Goal: Information Seeking & Learning: Find specific fact

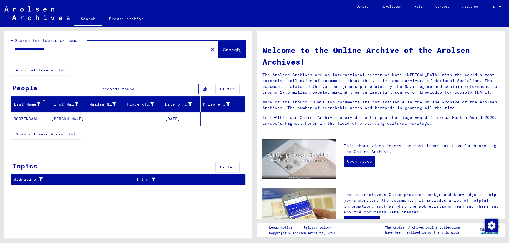
click at [24, 121] on mat-cell "ROOZENDAAL" at bounding box center [30, 118] width 38 height 13
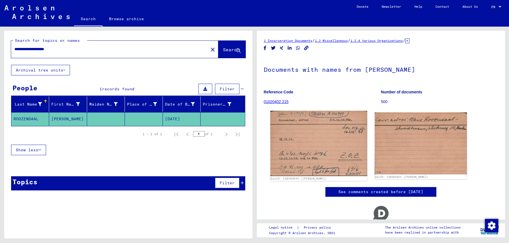
click at [314, 135] on img at bounding box center [318, 143] width 97 height 65
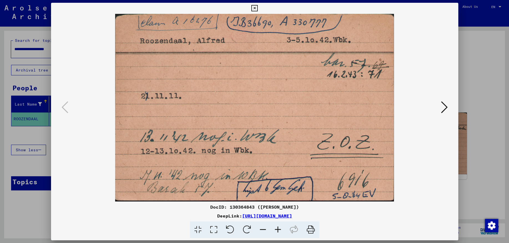
click at [446, 108] on icon at bounding box center [444, 107] width 7 height 13
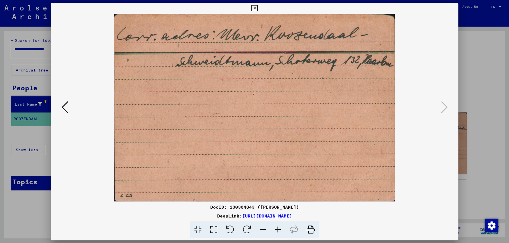
click at [258, 7] on icon at bounding box center [254, 8] width 6 height 7
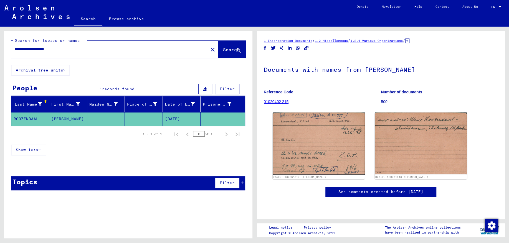
click at [67, 50] on input "**********" at bounding box center [109, 49] width 190 height 6
type input "**********"
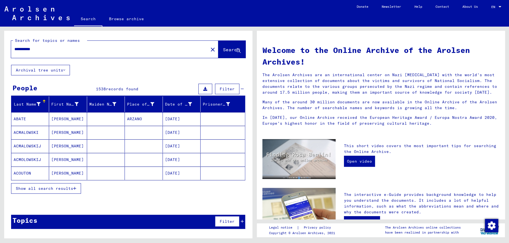
click at [52, 188] on span "Show all search results" at bounding box center [44, 188] width 57 height 5
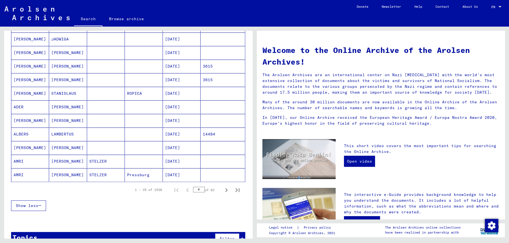
scroll to position [288, 0]
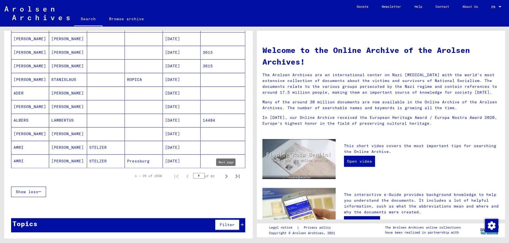
click at [226, 176] on icon "Next page" at bounding box center [226, 176] width 2 height 4
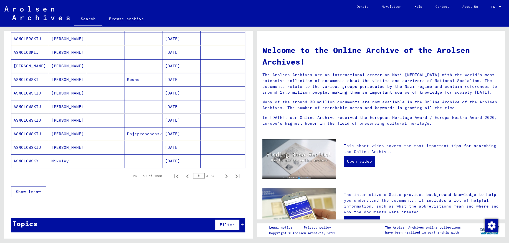
click at [226, 176] on icon "Next page" at bounding box center [226, 176] width 2 height 4
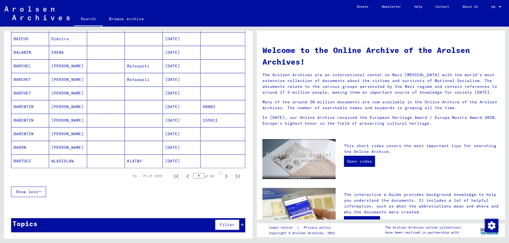
click at [226, 176] on icon "Next page" at bounding box center [226, 176] width 2 height 4
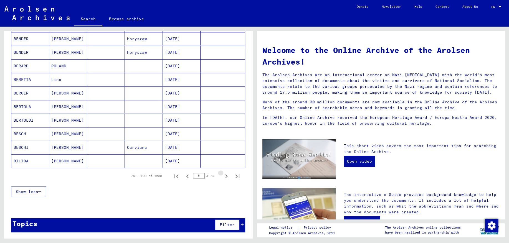
click at [226, 176] on icon "Next page" at bounding box center [226, 176] width 2 height 4
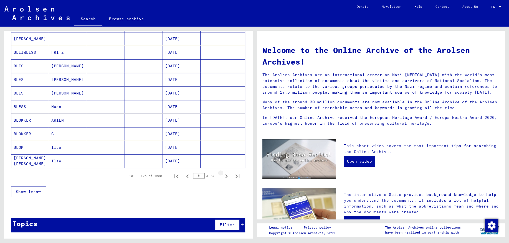
click at [226, 176] on icon "Next page" at bounding box center [226, 176] width 2 height 4
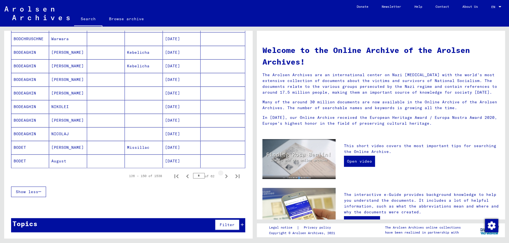
click at [226, 176] on icon "Next page" at bounding box center [226, 176] width 2 height 4
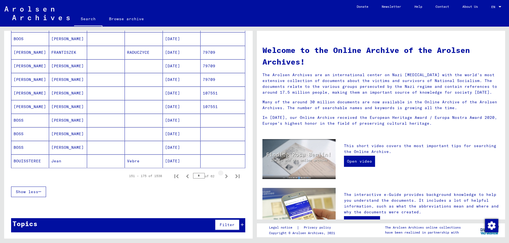
click at [226, 176] on icon "Next page" at bounding box center [226, 176] width 2 height 4
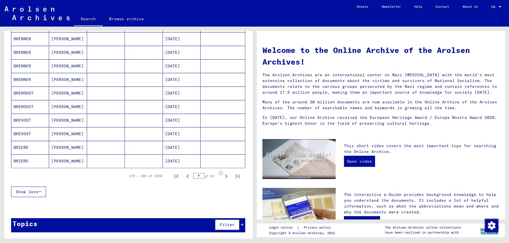
click at [226, 176] on icon "Next page" at bounding box center [226, 176] width 2 height 4
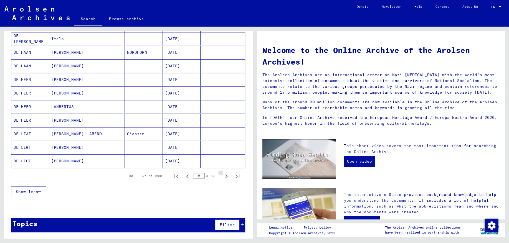
click at [226, 176] on icon "Next page" at bounding box center [226, 176] width 2 height 4
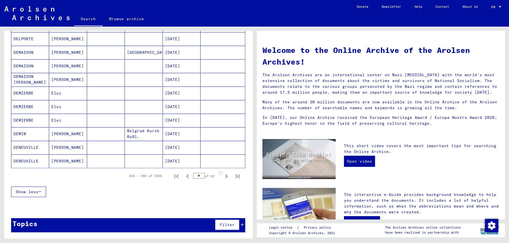
click at [226, 176] on icon "Next page" at bounding box center [226, 176] width 2 height 4
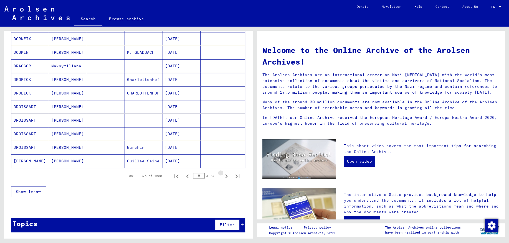
click at [226, 176] on icon "Next page" at bounding box center [226, 176] width 2 height 4
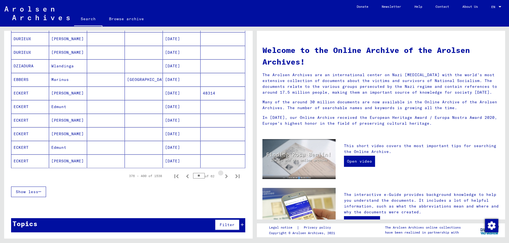
click at [226, 176] on icon "Next page" at bounding box center [226, 176] width 2 height 4
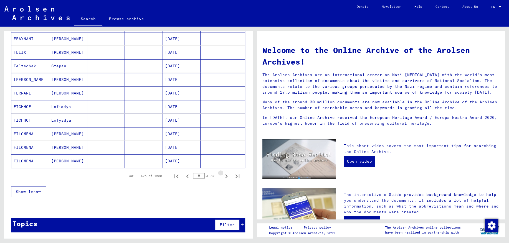
click at [226, 176] on icon "Next page" at bounding box center [226, 176] width 2 height 4
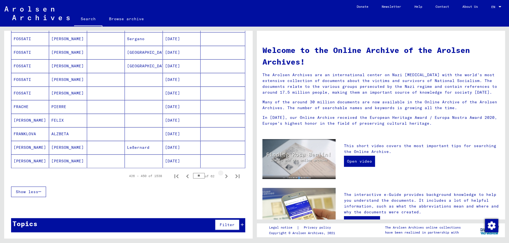
click at [226, 176] on icon "Next page" at bounding box center [226, 176] width 2 height 4
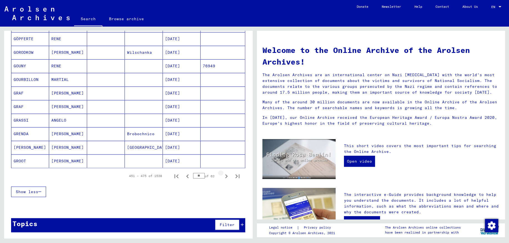
click at [226, 176] on icon "Next page" at bounding box center [226, 176] width 2 height 4
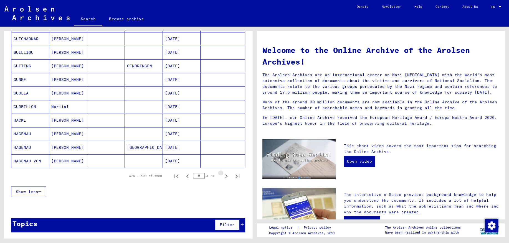
click at [226, 176] on icon "Next page" at bounding box center [226, 176] width 2 height 4
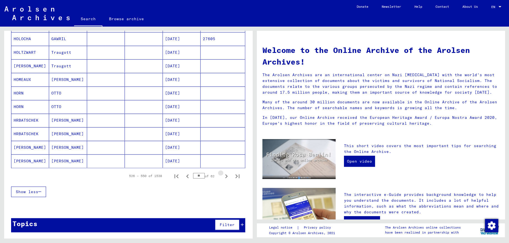
click at [226, 176] on icon "Next page" at bounding box center [226, 176] width 2 height 4
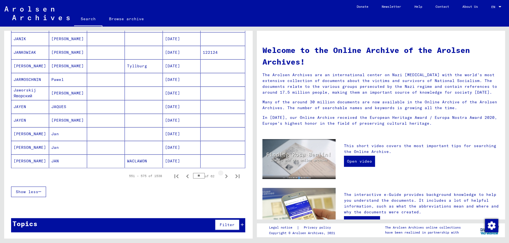
click at [226, 176] on icon "Next page" at bounding box center [226, 176] width 2 height 4
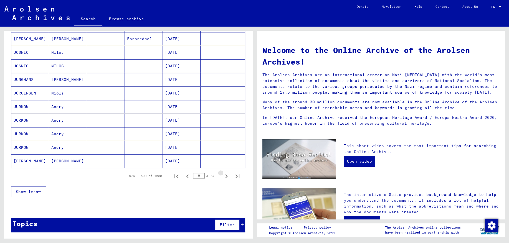
click at [226, 176] on icon "Next page" at bounding box center [226, 176] width 2 height 4
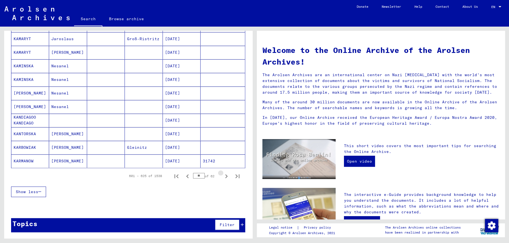
click at [226, 176] on icon "Next page" at bounding box center [226, 176] width 2 height 4
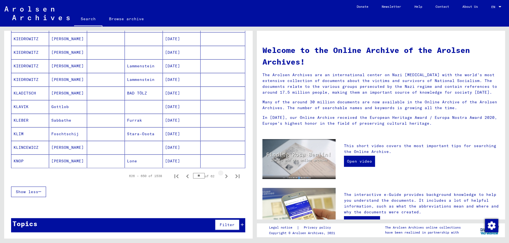
click at [226, 176] on icon "Next page" at bounding box center [226, 176] width 2 height 4
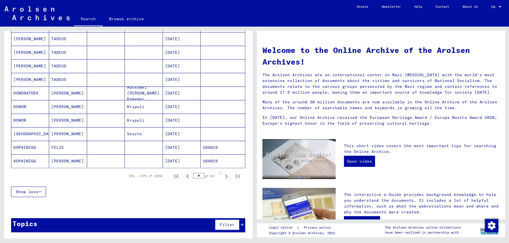
click at [226, 176] on icon "Next page" at bounding box center [226, 176] width 2 height 4
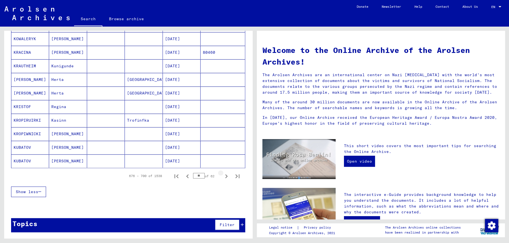
click at [226, 176] on icon "Next page" at bounding box center [226, 176] width 2 height 4
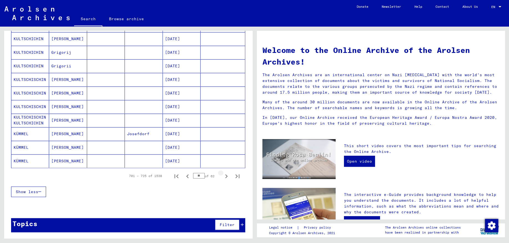
click at [226, 176] on icon "Next page" at bounding box center [226, 176] width 2 height 4
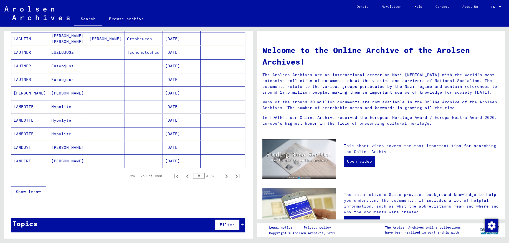
click at [226, 176] on icon "Next page" at bounding box center [226, 176] width 2 height 4
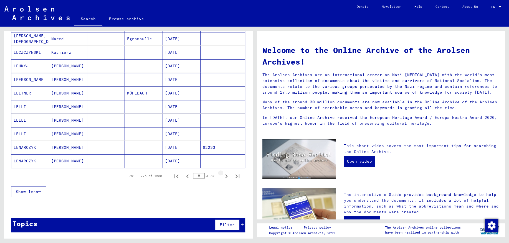
click at [226, 176] on icon "Next page" at bounding box center [226, 176] width 2 height 4
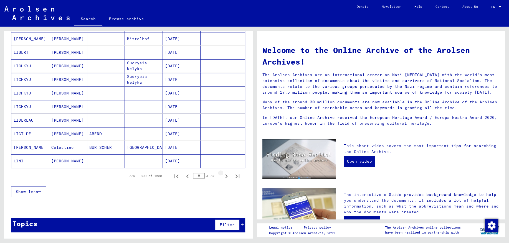
click at [226, 176] on icon "Next page" at bounding box center [226, 176] width 2 height 4
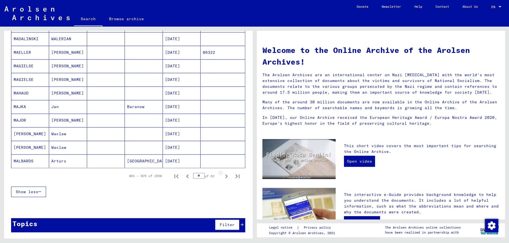
click at [226, 176] on icon "Next page" at bounding box center [226, 176] width 2 height 4
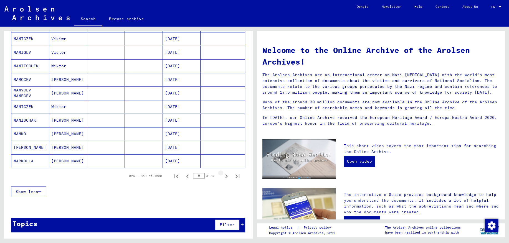
click at [226, 176] on icon "Next page" at bounding box center [226, 176] width 2 height 4
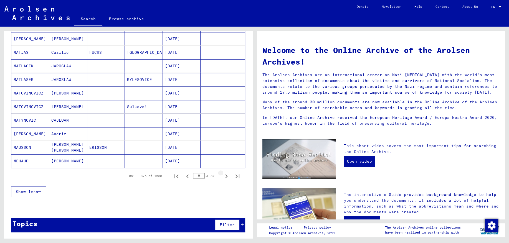
click at [226, 176] on icon "Next page" at bounding box center [226, 176] width 2 height 4
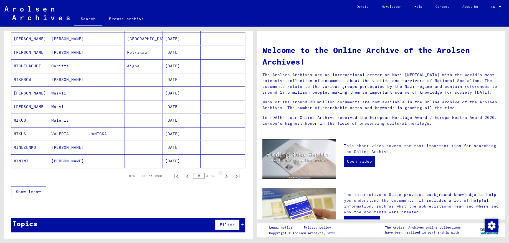
click at [226, 176] on icon "Next page" at bounding box center [226, 176] width 2 height 4
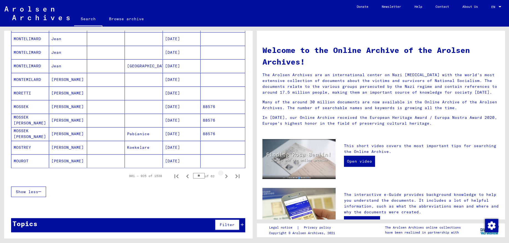
click at [226, 176] on icon "Next page" at bounding box center [226, 176] width 2 height 4
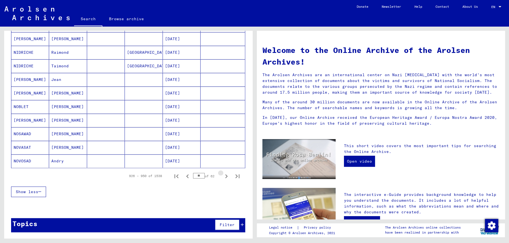
click at [226, 176] on icon "Next page" at bounding box center [226, 176] width 2 height 4
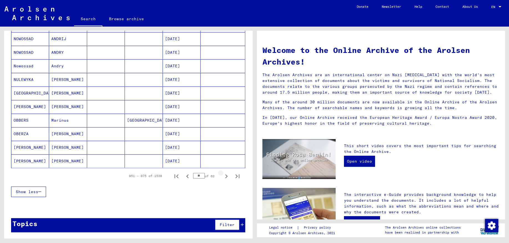
click at [226, 176] on icon "Next page" at bounding box center [226, 176] width 2 height 4
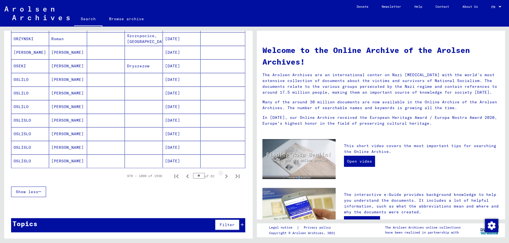
click at [226, 176] on icon "Next page" at bounding box center [226, 176] width 2 height 4
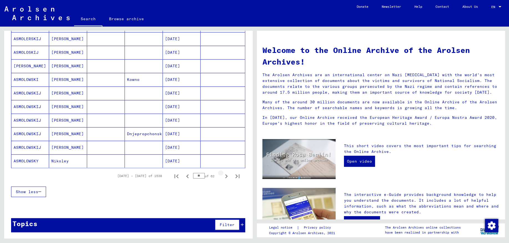
click at [226, 176] on icon "Next page" at bounding box center [226, 176] width 2 height 4
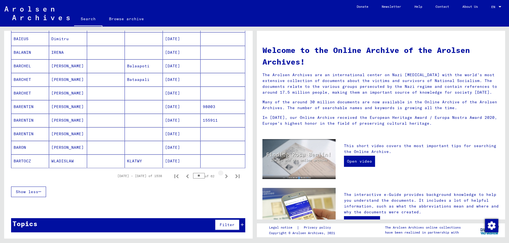
click at [226, 176] on icon "Next page" at bounding box center [226, 176] width 2 height 4
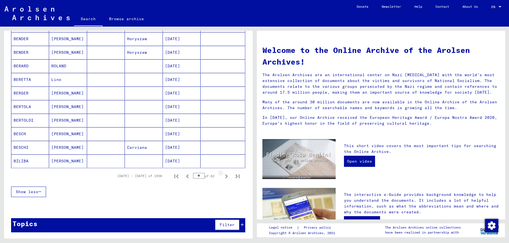
click at [226, 176] on icon "Next page" at bounding box center [226, 176] width 2 height 4
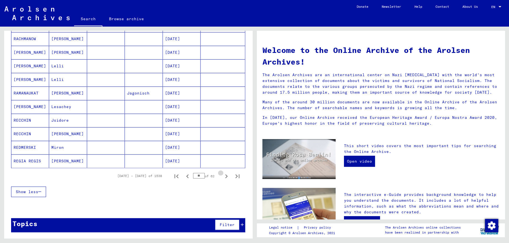
click at [226, 176] on icon "Next page" at bounding box center [226, 176] width 2 height 4
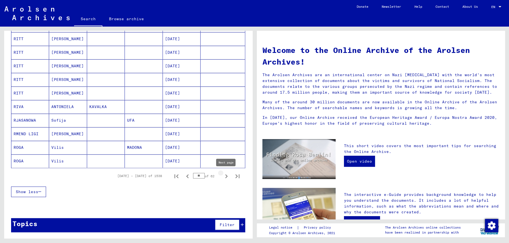
click at [227, 175] on icon "Next page" at bounding box center [226, 176] width 8 height 8
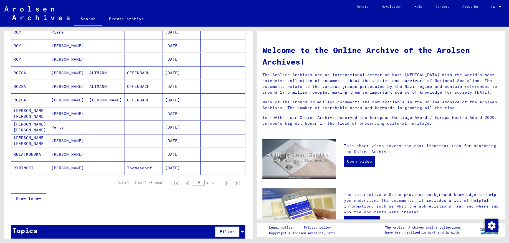
scroll to position [288, 0]
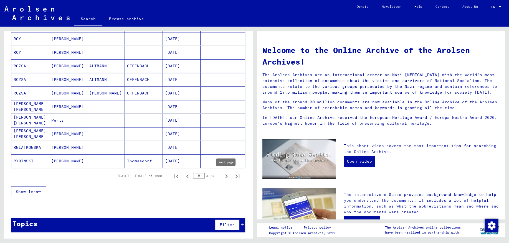
click at [226, 176] on icon "Next page" at bounding box center [226, 176] width 8 height 8
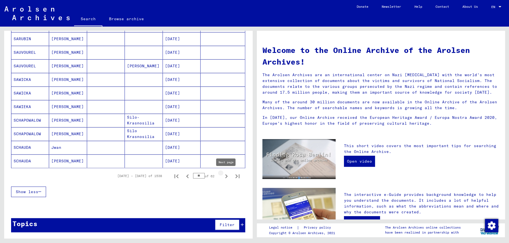
type input "**"
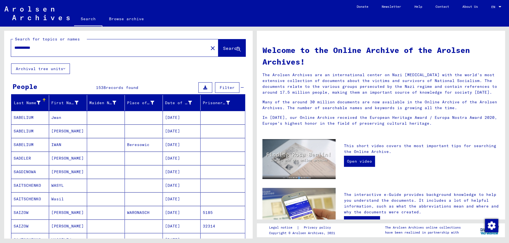
scroll to position [0, 0]
